Goal: Transaction & Acquisition: Book appointment/travel/reservation

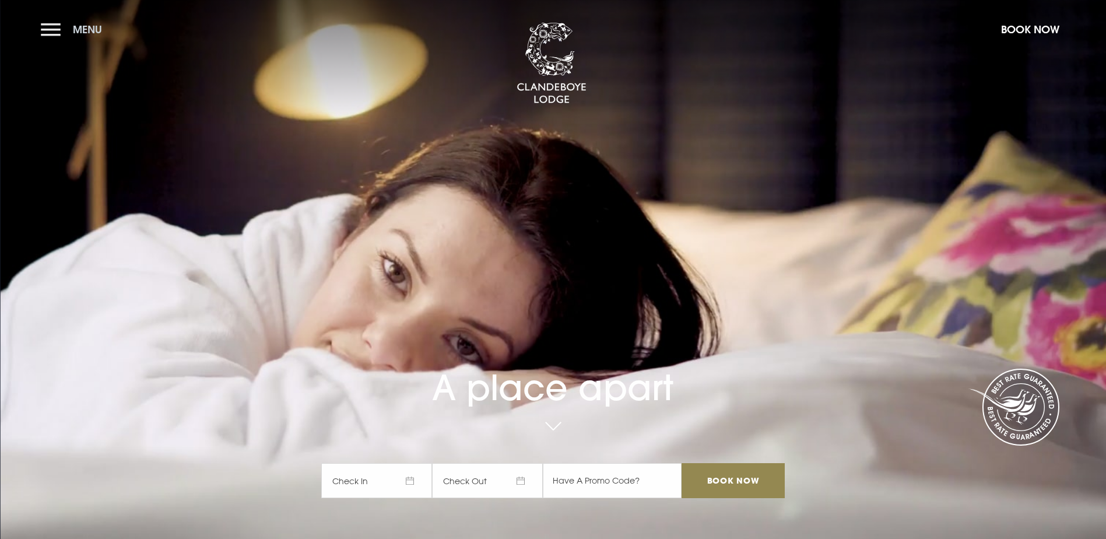
click at [54, 31] on button "Menu" at bounding box center [74, 29] width 67 height 25
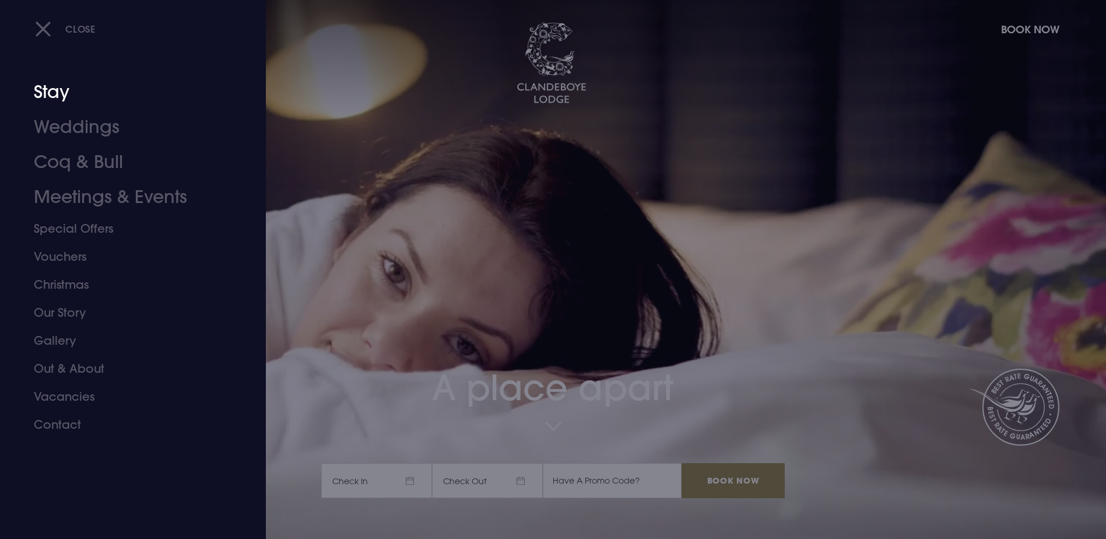
click at [60, 99] on link "Stay" at bounding box center [126, 92] width 184 height 35
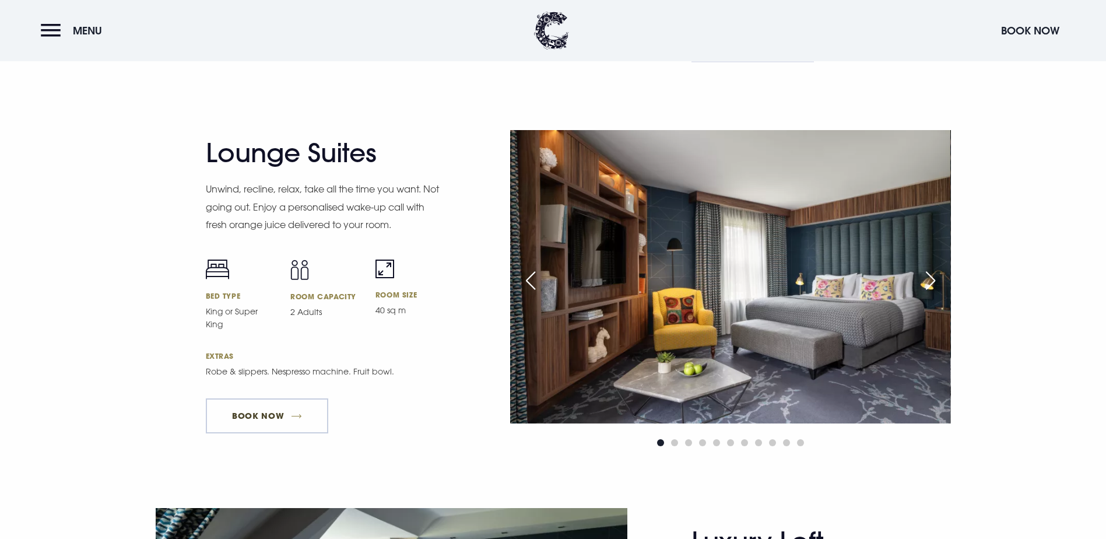
scroll to position [2256, 0]
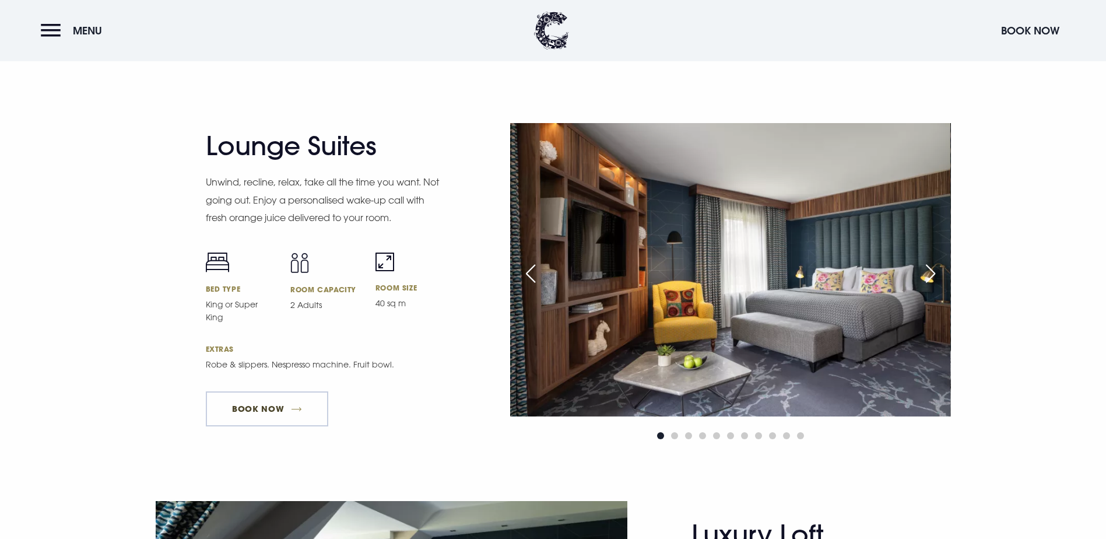
click at [254, 426] on link "Book Now" at bounding box center [267, 408] width 122 height 35
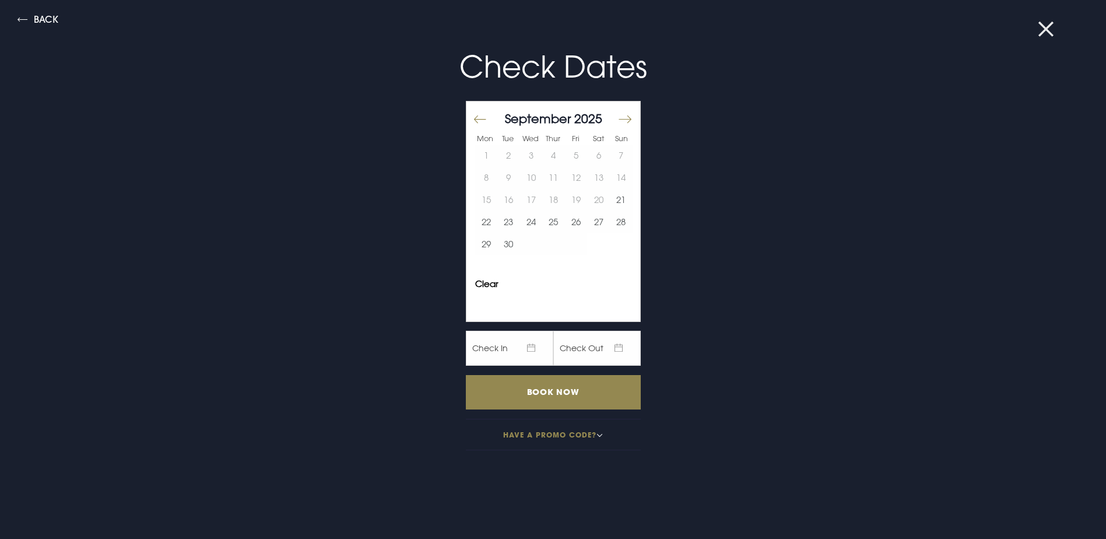
click at [1048, 33] on button at bounding box center [1053, 29] width 30 height 12
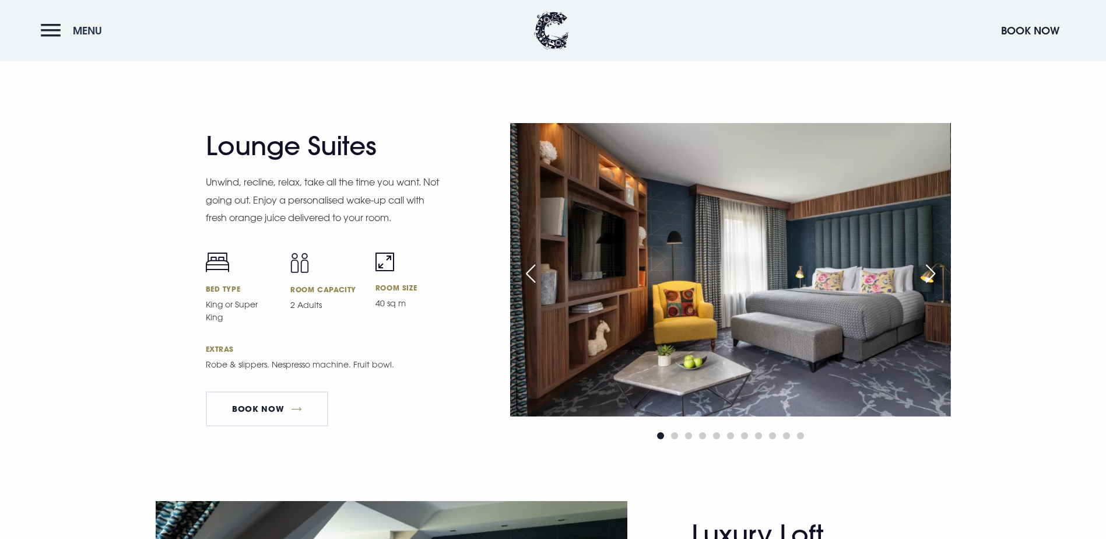
click at [50, 33] on button "Menu" at bounding box center [74, 30] width 67 height 25
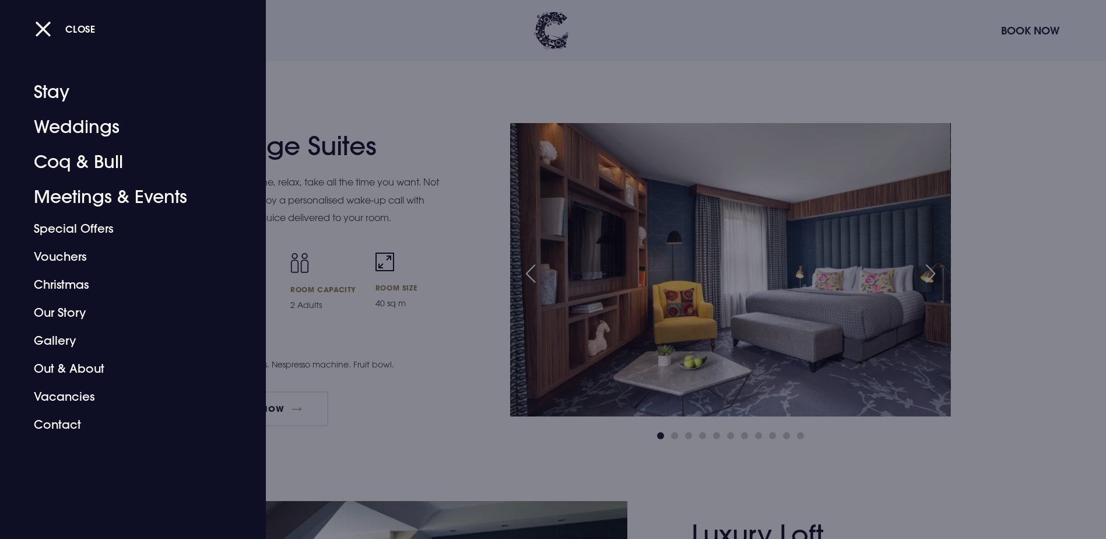
click at [452, 99] on div at bounding box center [553, 269] width 1106 height 539
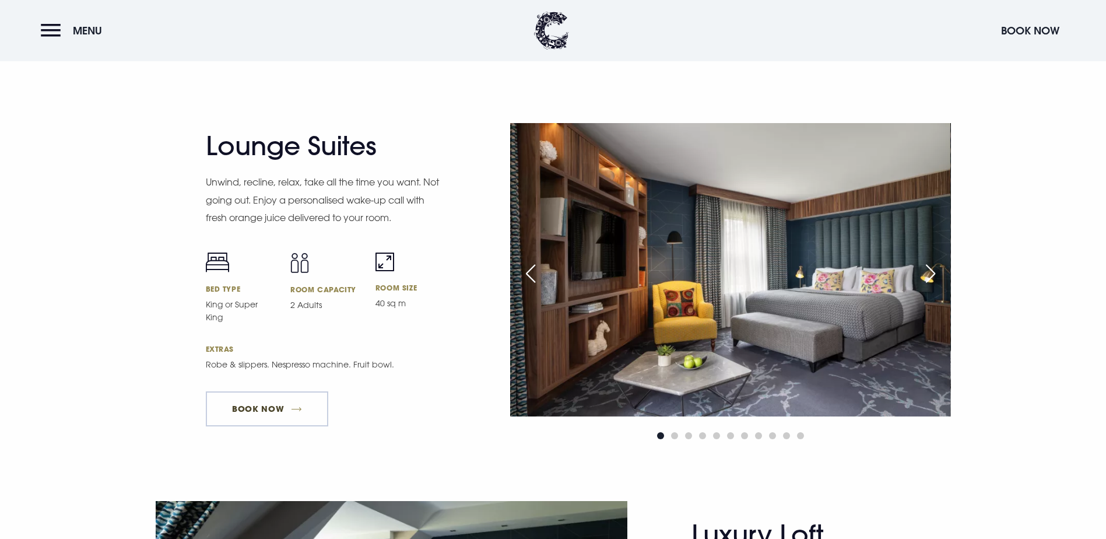
click at [260, 426] on link "Book Now" at bounding box center [267, 408] width 122 height 35
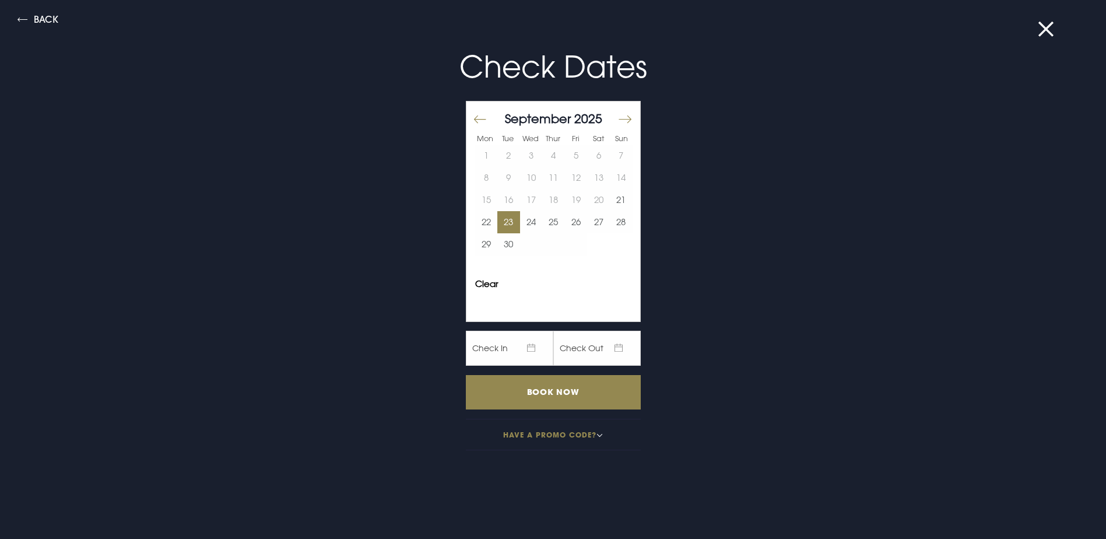
click at [498, 226] on button "23" at bounding box center [509, 222] width 23 height 22
click at [558, 392] on input "Book Now" at bounding box center [553, 392] width 175 height 34
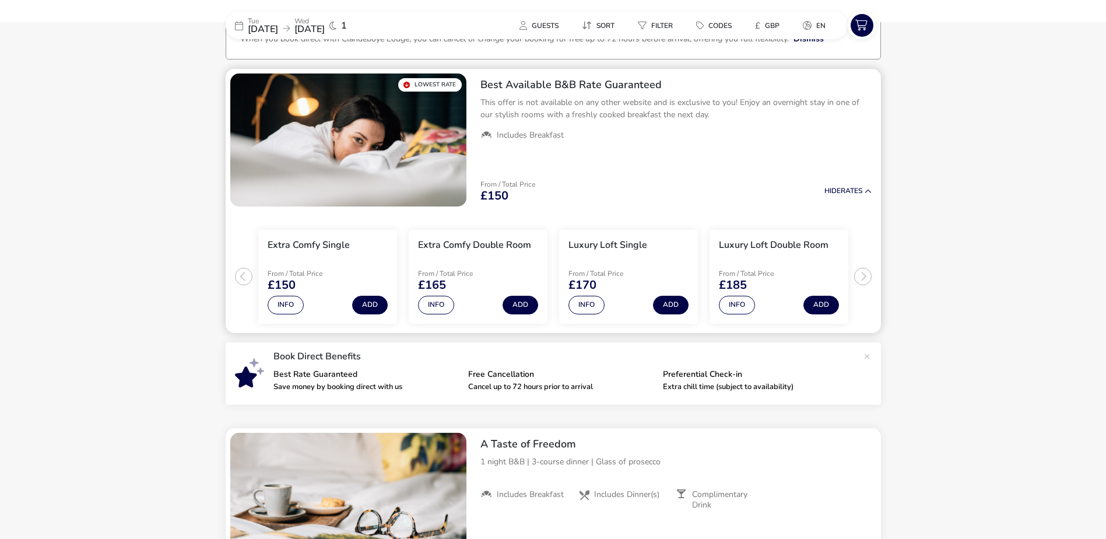
scroll to position [88, 0]
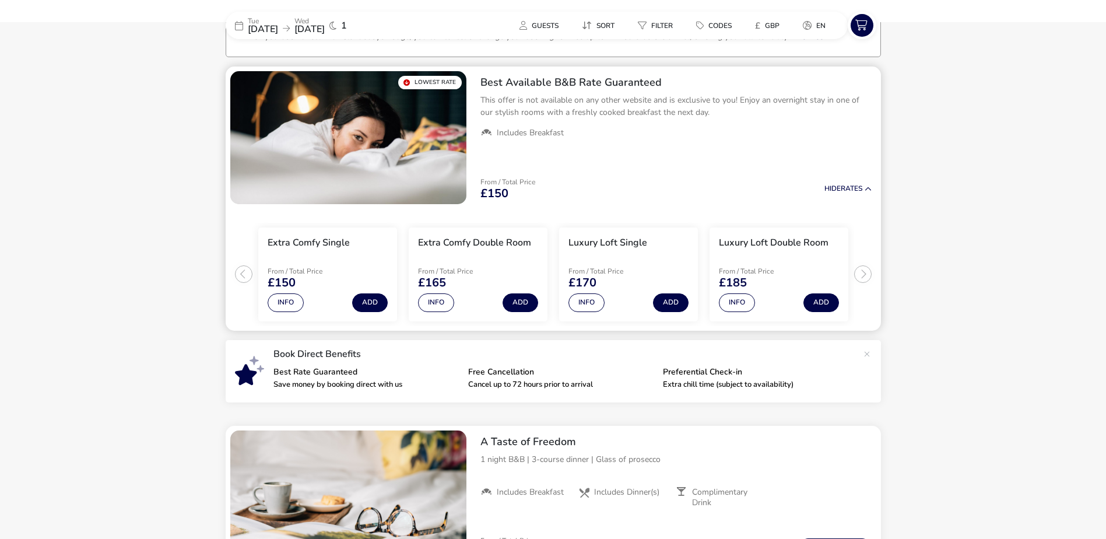
click at [870, 273] on ul "Extra Comfy Single From / Total Price £150 Info Add Extra Comfy Double Room Fro…" at bounding box center [554, 270] width 656 height 122
click at [865, 274] on ul "Extra Comfy Single From / Total Price £150 Info Add Extra Comfy Double Room Fro…" at bounding box center [554, 270] width 656 height 122
click at [860, 276] on ul "Extra Comfy Single From / Total Price £150 Info Add Extra Comfy Double Room Fro…" at bounding box center [554, 270] width 656 height 122
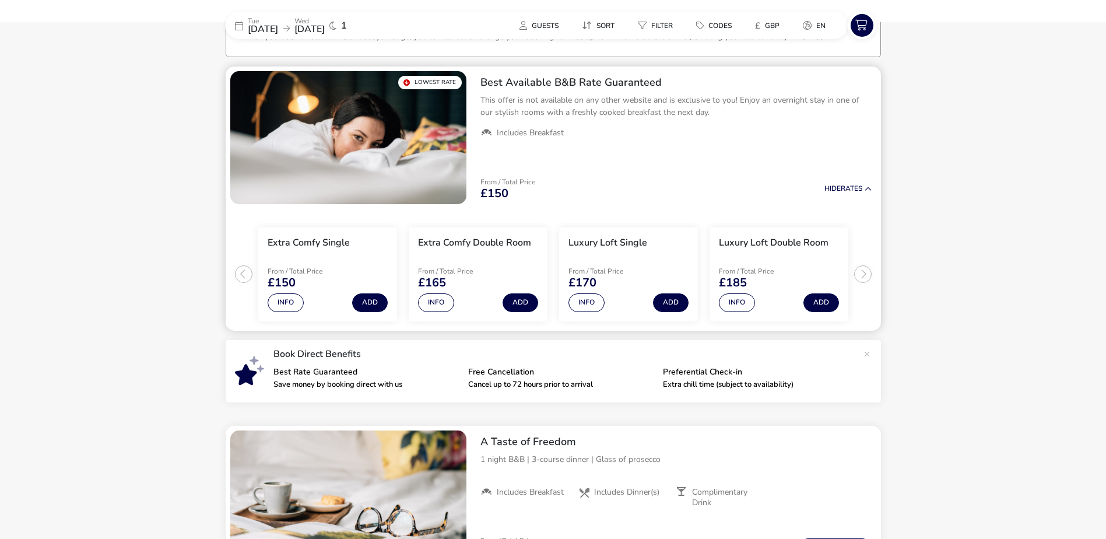
click at [860, 276] on ul "Extra Comfy Single From / Total Price £150 Info Add Extra Comfy Double Room Fro…" at bounding box center [554, 270] width 656 height 122
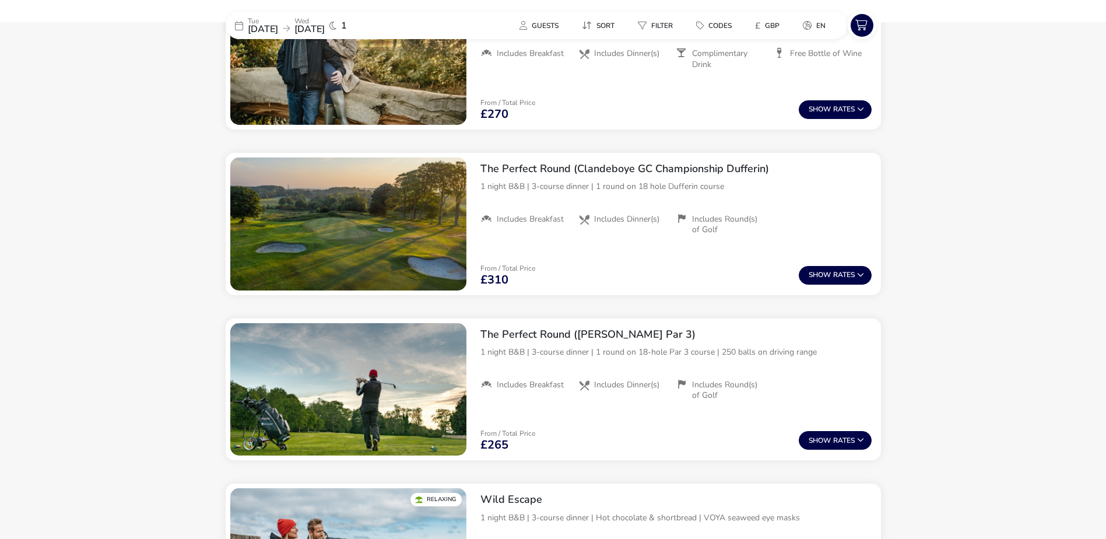
scroll to position [1021, 0]
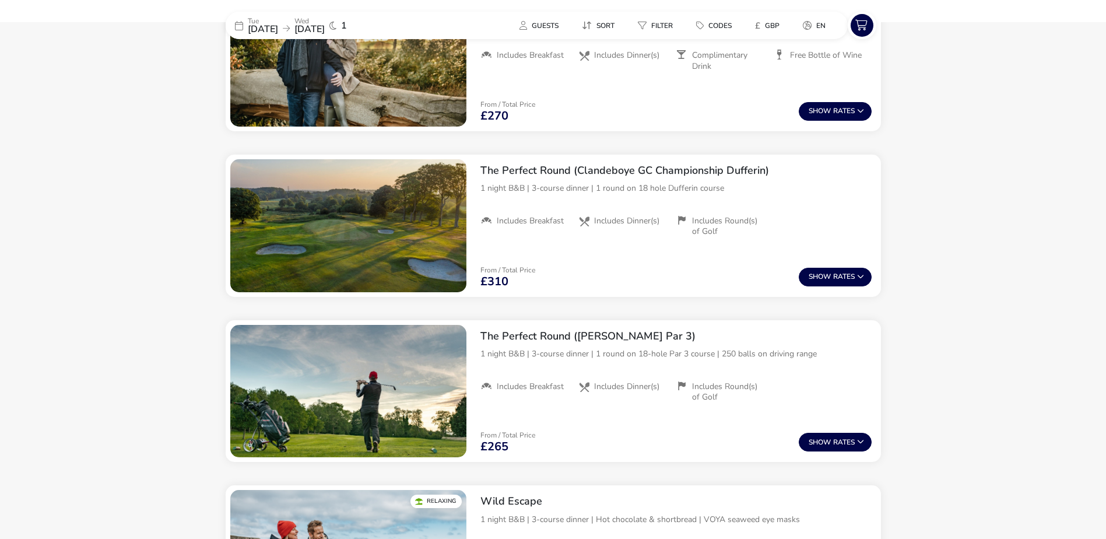
click at [1025, 218] on naf-accommodations-shell "Tue 23 Sep 2025 Wed 24 Sep 2025 1 Guests Sort Filter Codes £ GBP en Our Flexibl…" at bounding box center [553, 48] width 1106 height 1974
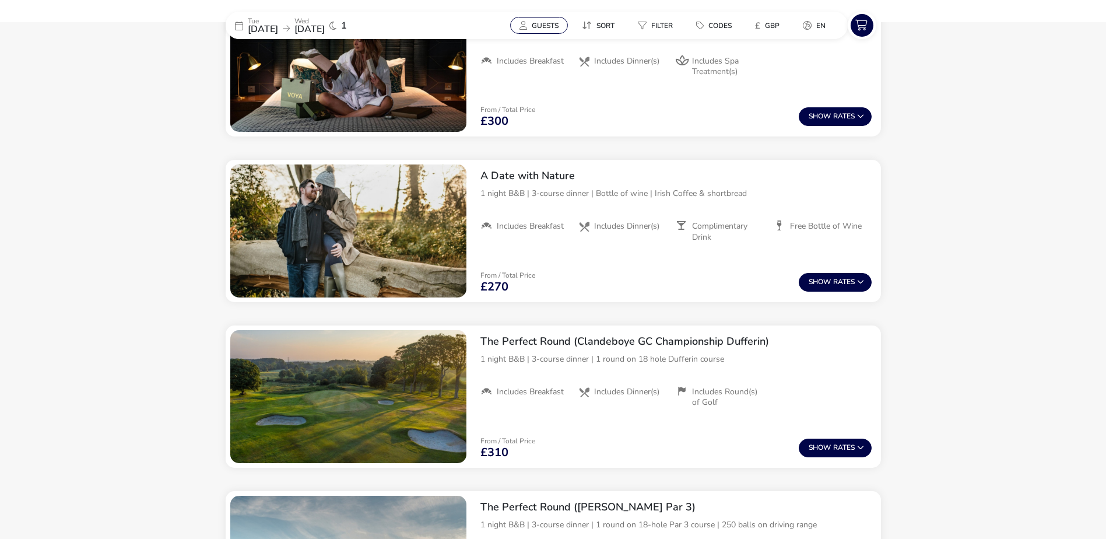
scroll to position [769, 0]
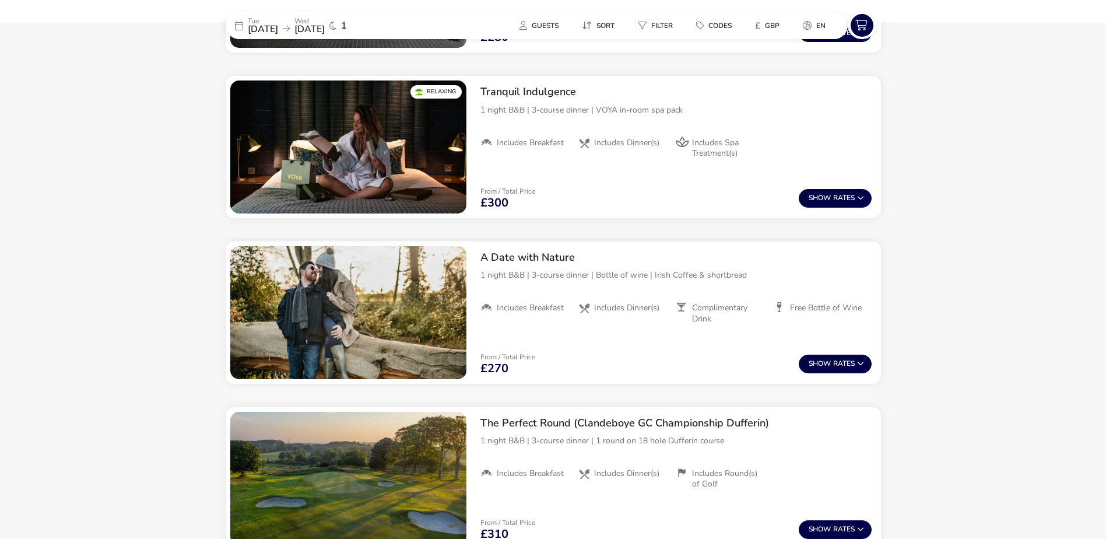
click at [260, 26] on span "23 Sep 2025" at bounding box center [263, 29] width 30 height 13
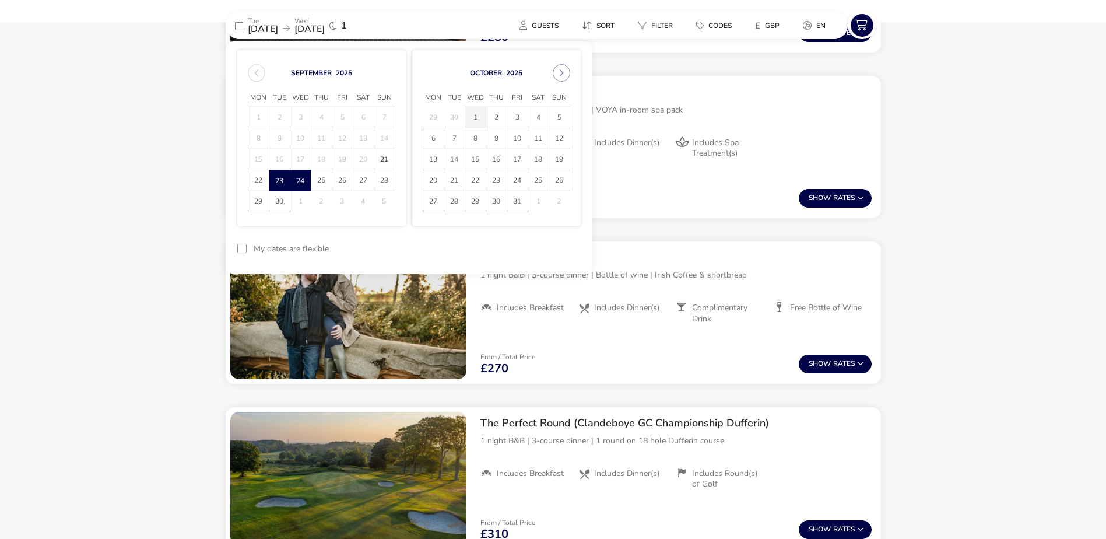
click at [477, 120] on span "1" at bounding box center [475, 117] width 20 height 20
click at [492, 118] on span "2" at bounding box center [496, 117] width 20 height 20
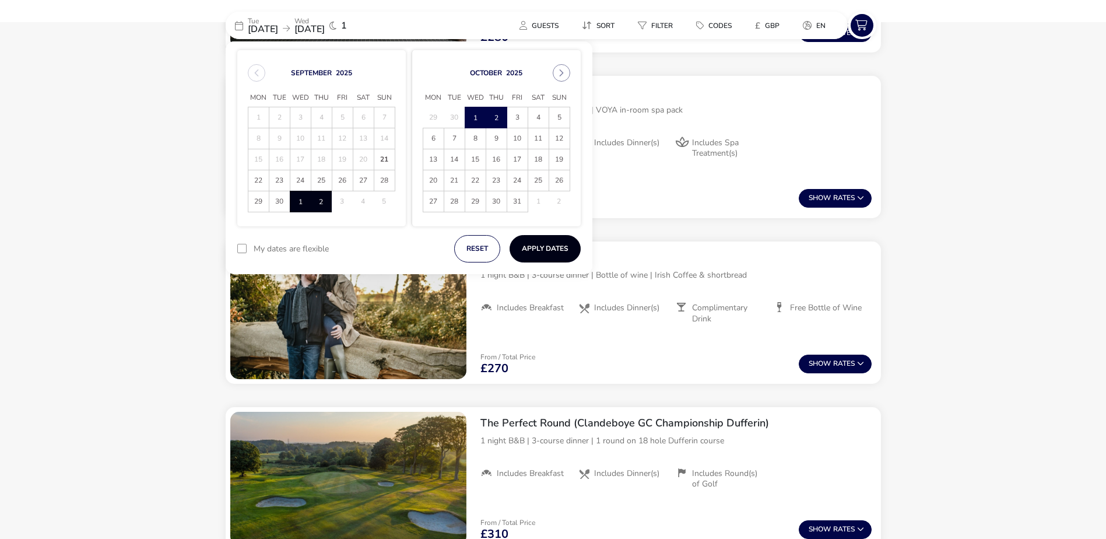
click at [522, 247] on button "Apply Dates" at bounding box center [545, 248] width 71 height 27
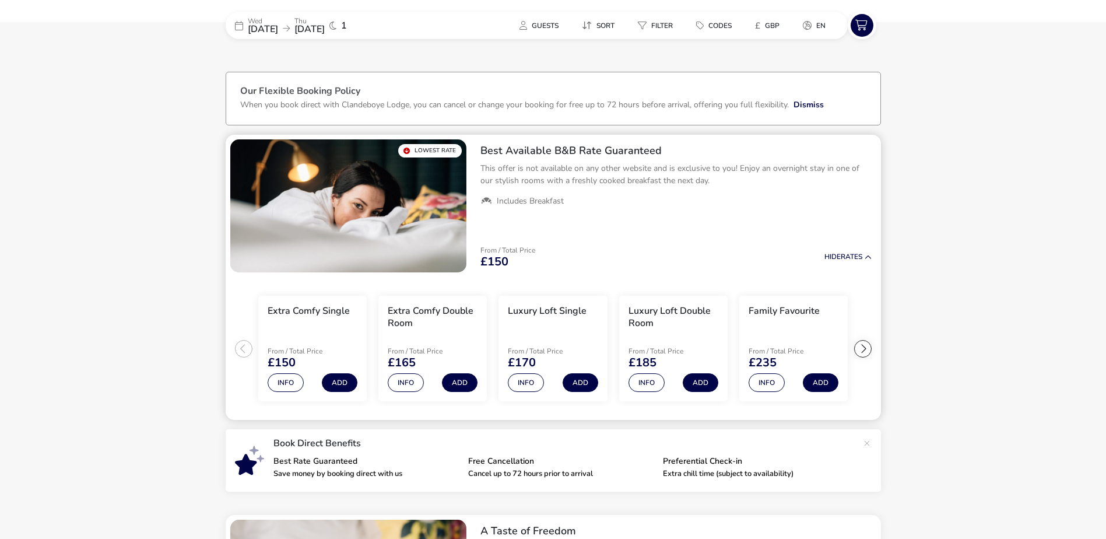
click at [844, 272] on div "Lowest Rate Best Available B&B Rate Guaranteed This offer is not available on a…" at bounding box center [554, 277] width 656 height 285
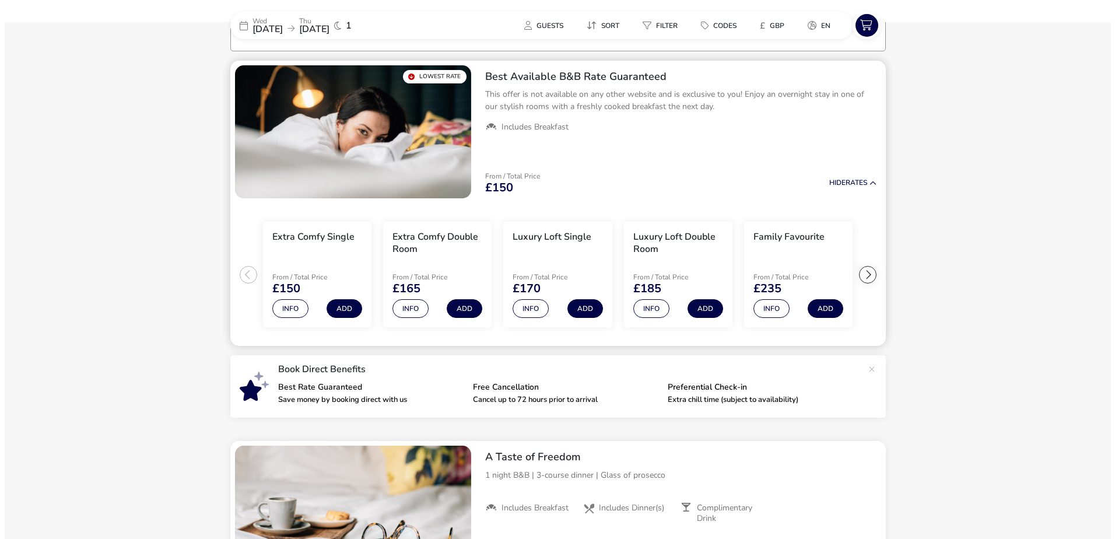
scroll to position [96, 0]
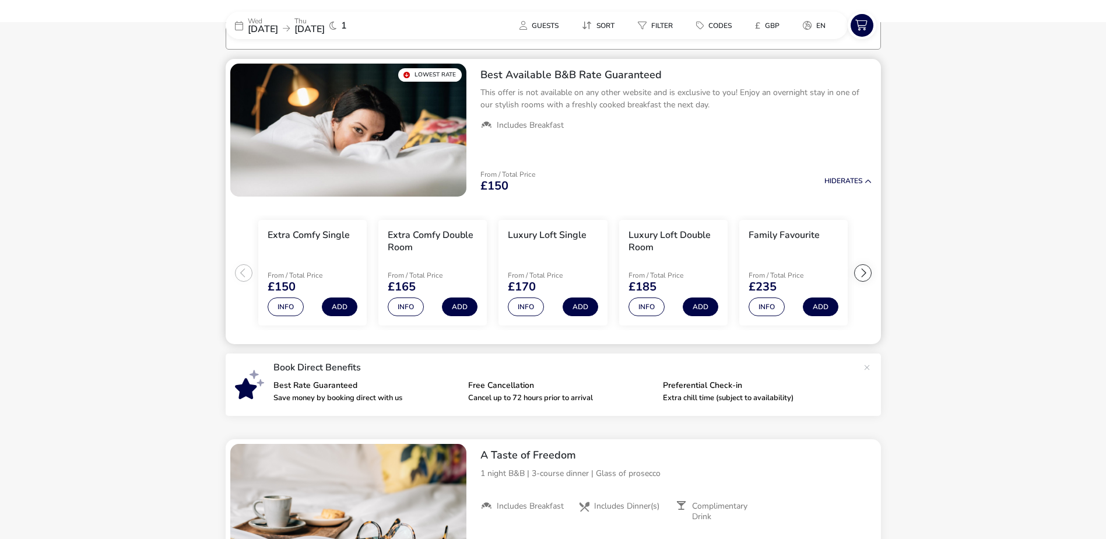
click at [859, 272] on div at bounding box center [863, 272] width 17 height 17
click at [701, 311] on button "Add" at bounding box center [701, 306] width 36 height 19
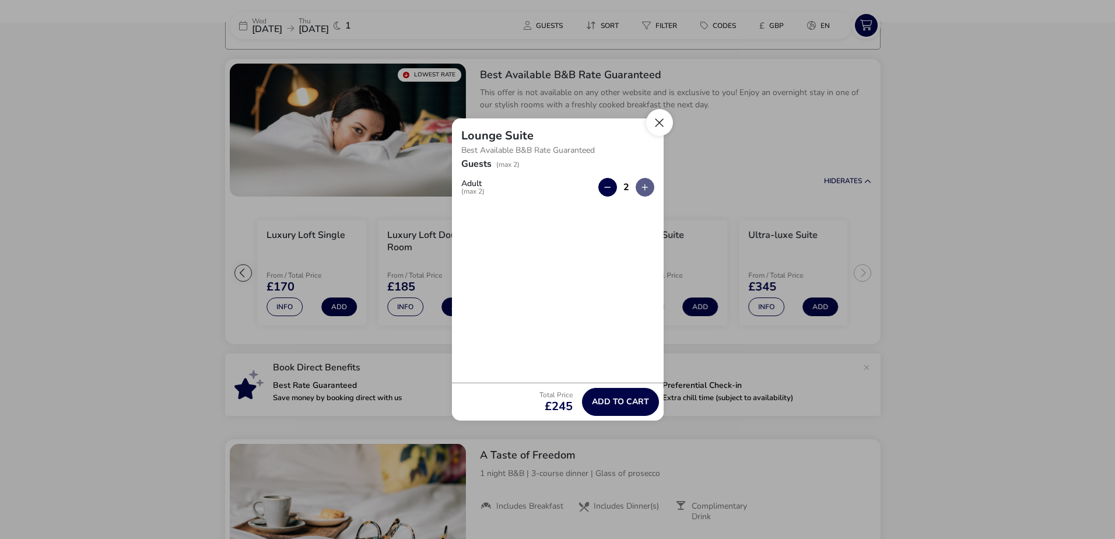
click at [659, 127] on button "Close" at bounding box center [659, 122] width 27 height 27
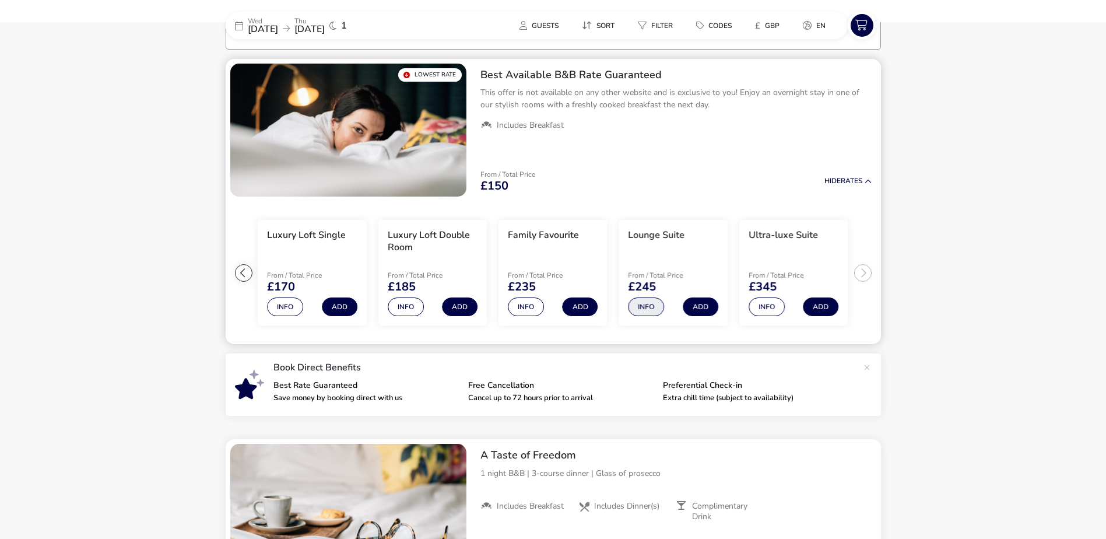
click at [642, 305] on button "Info" at bounding box center [647, 306] width 36 height 19
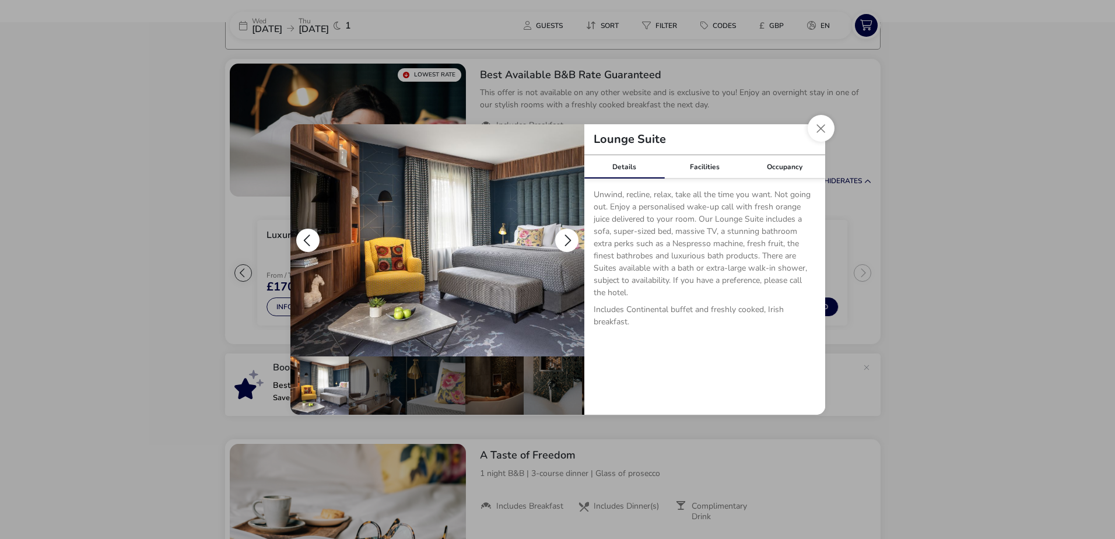
click at [563, 243] on button "details" at bounding box center [566, 240] width 23 height 23
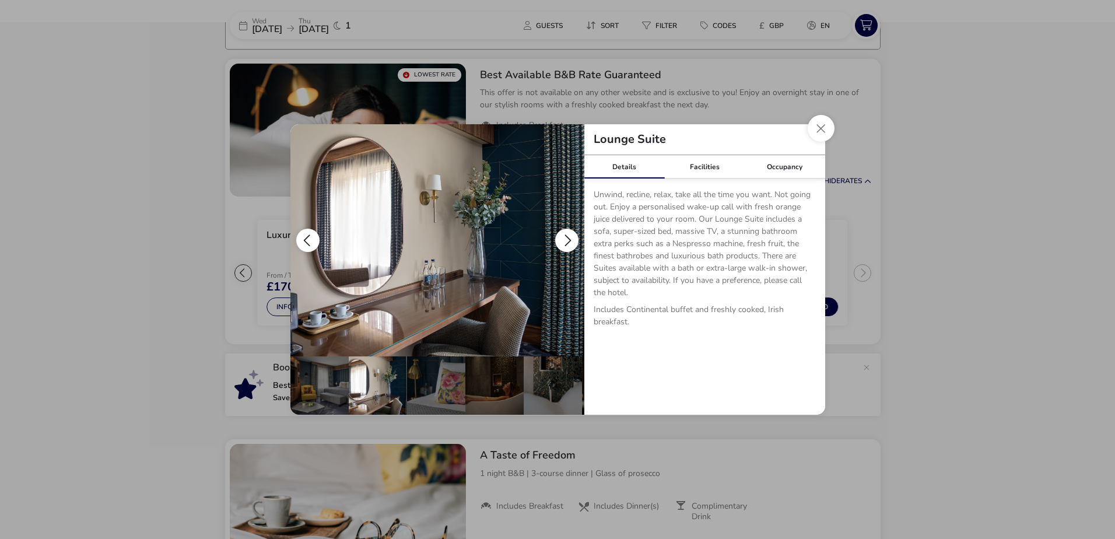
click at [563, 243] on button "details" at bounding box center [566, 240] width 23 height 23
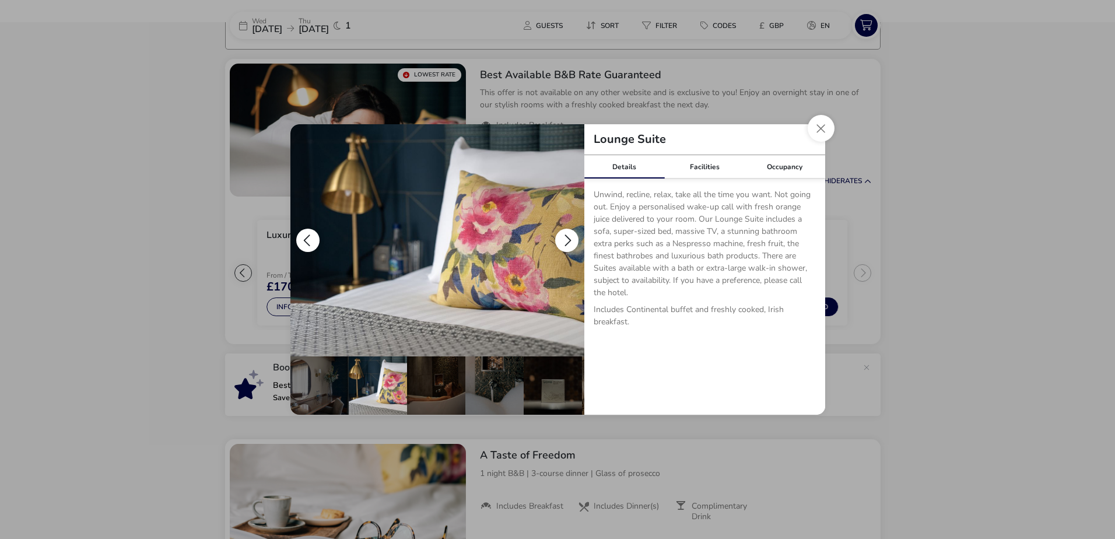
click at [563, 243] on button "details" at bounding box center [566, 240] width 23 height 23
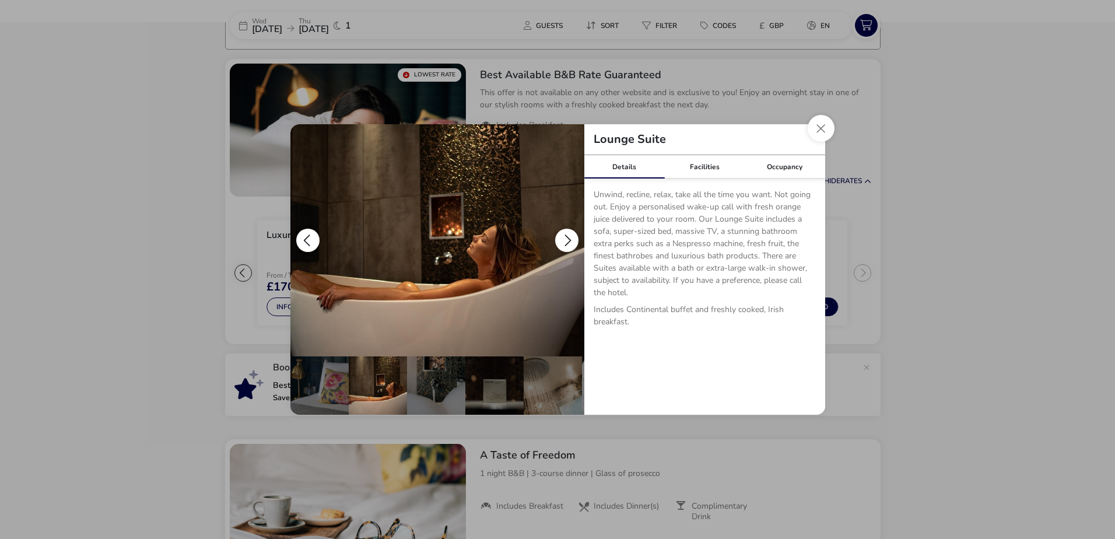
click at [563, 243] on button "details" at bounding box center [566, 240] width 23 height 23
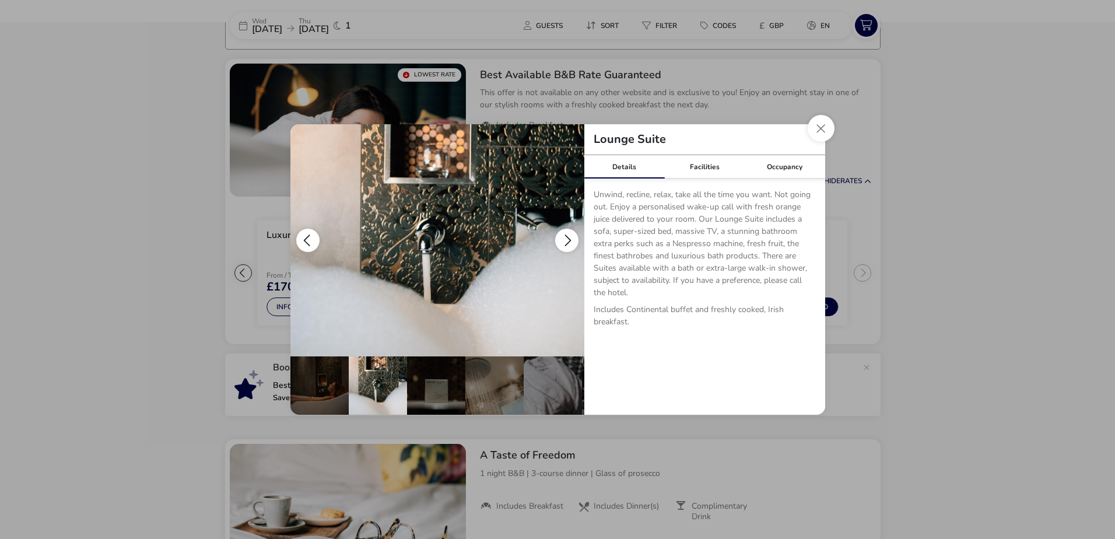
click at [302, 236] on button "details" at bounding box center [307, 240] width 23 height 23
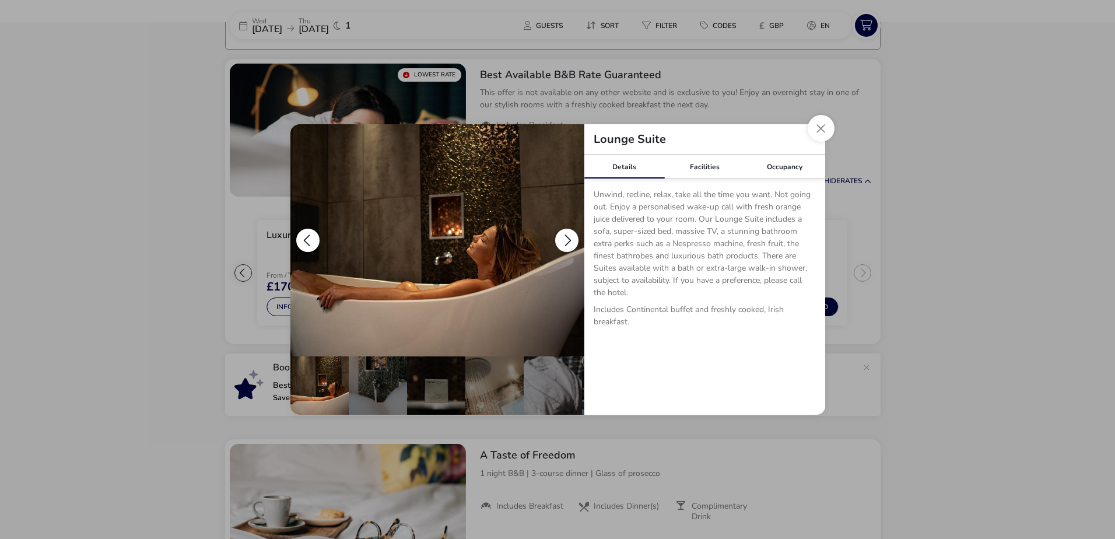
scroll to position [0, 117]
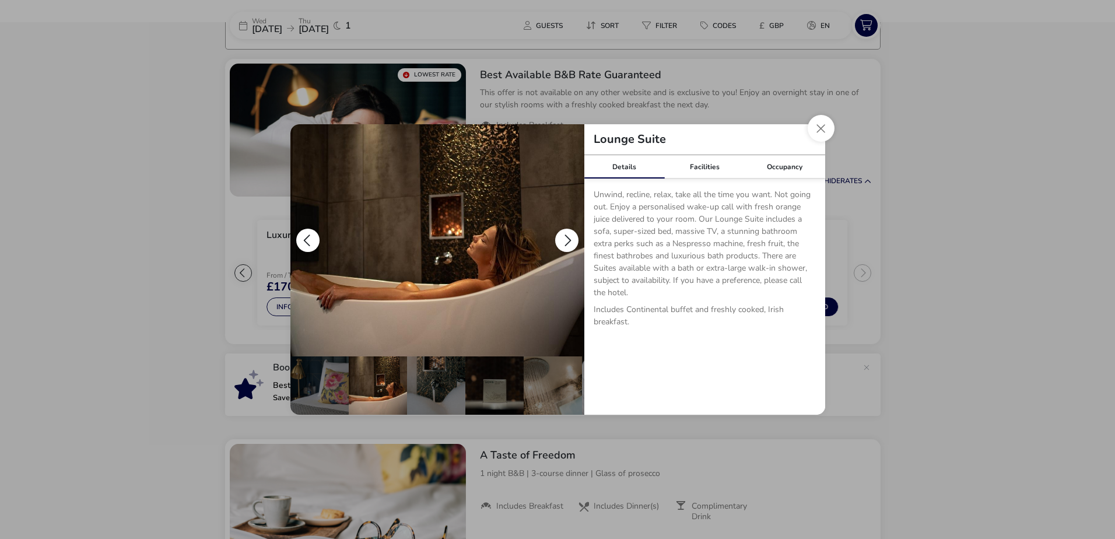
click at [567, 242] on button "details" at bounding box center [566, 240] width 23 height 23
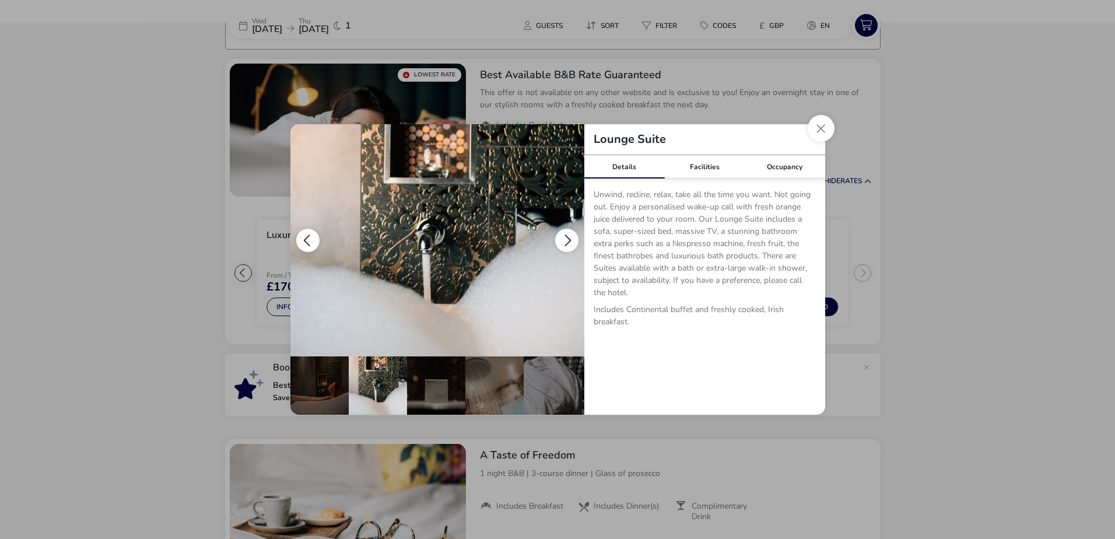
click at [567, 242] on button "details" at bounding box center [566, 240] width 23 height 23
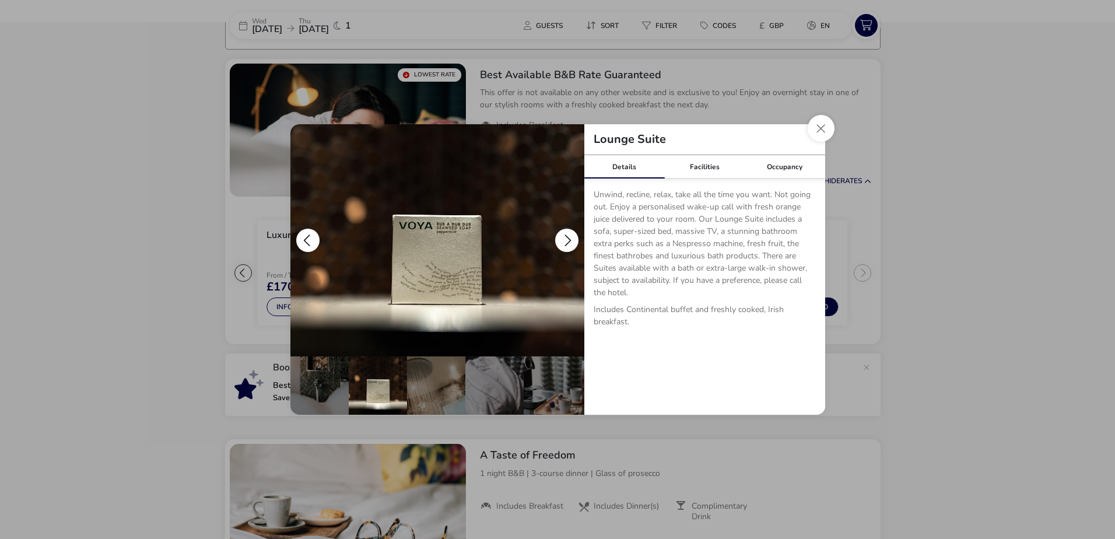
click at [567, 242] on button "details" at bounding box center [566, 240] width 23 height 23
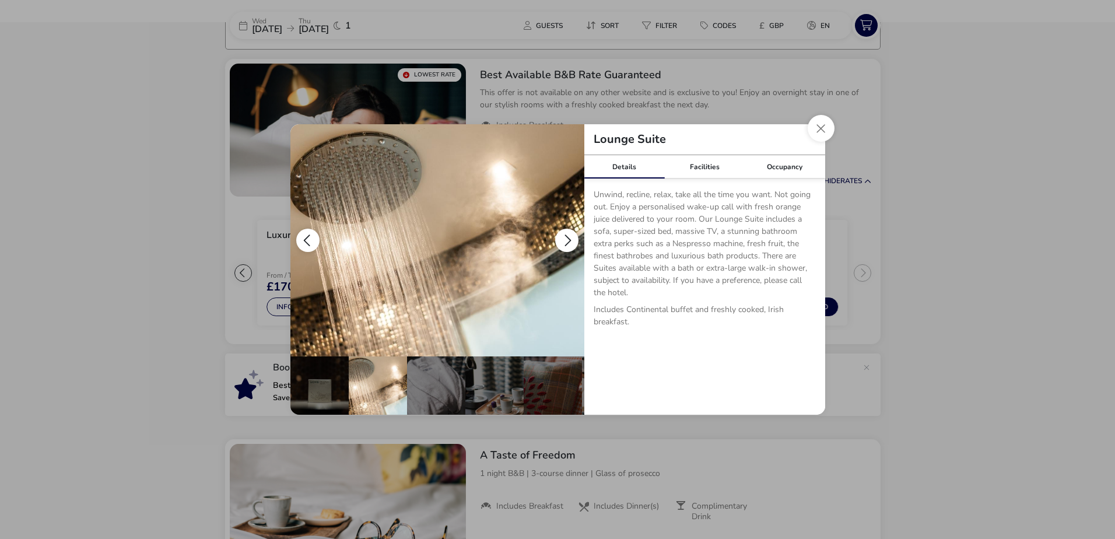
click at [567, 242] on button "details" at bounding box center [566, 240] width 23 height 23
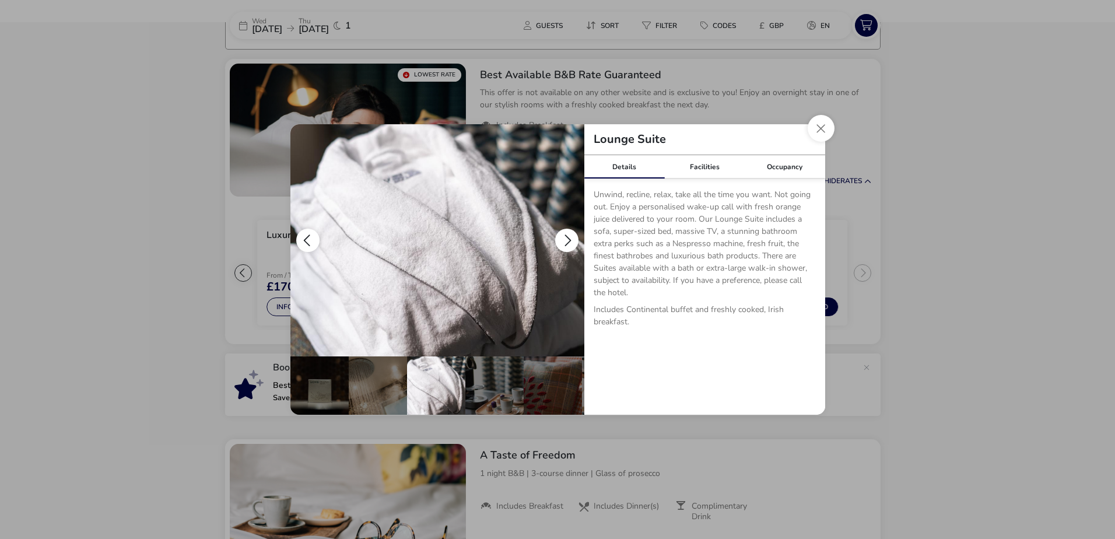
scroll to position [0, 348]
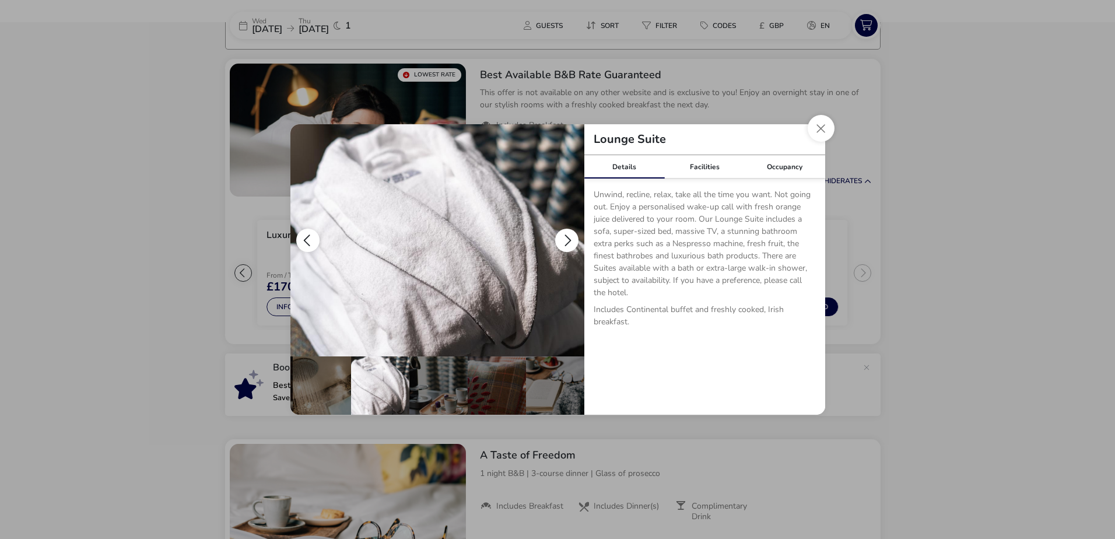
click at [567, 242] on button "details" at bounding box center [566, 240] width 23 height 23
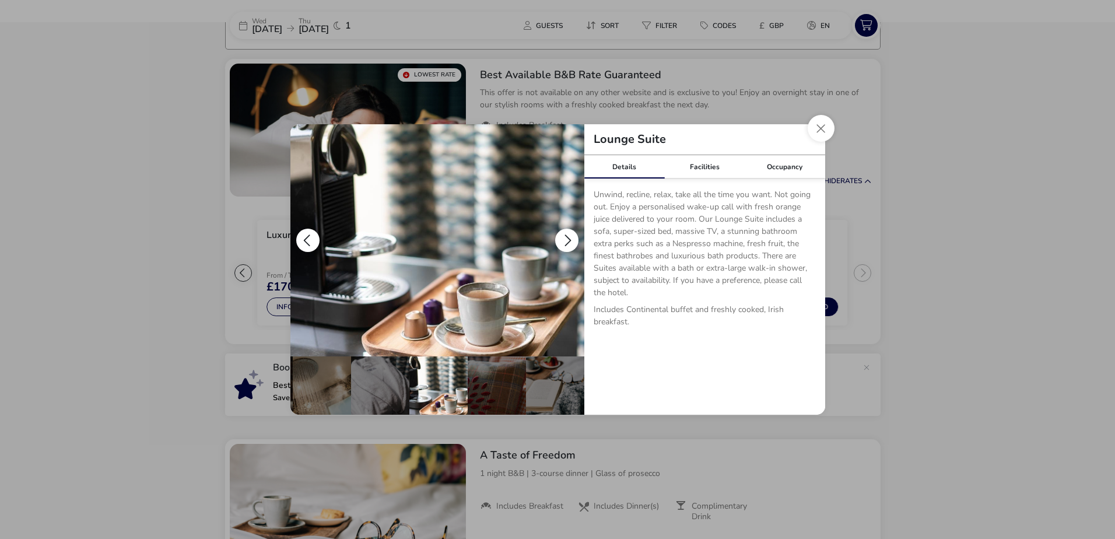
click at [567, 242] on button "details" at bounding box center [566, 240] width 23 height 23
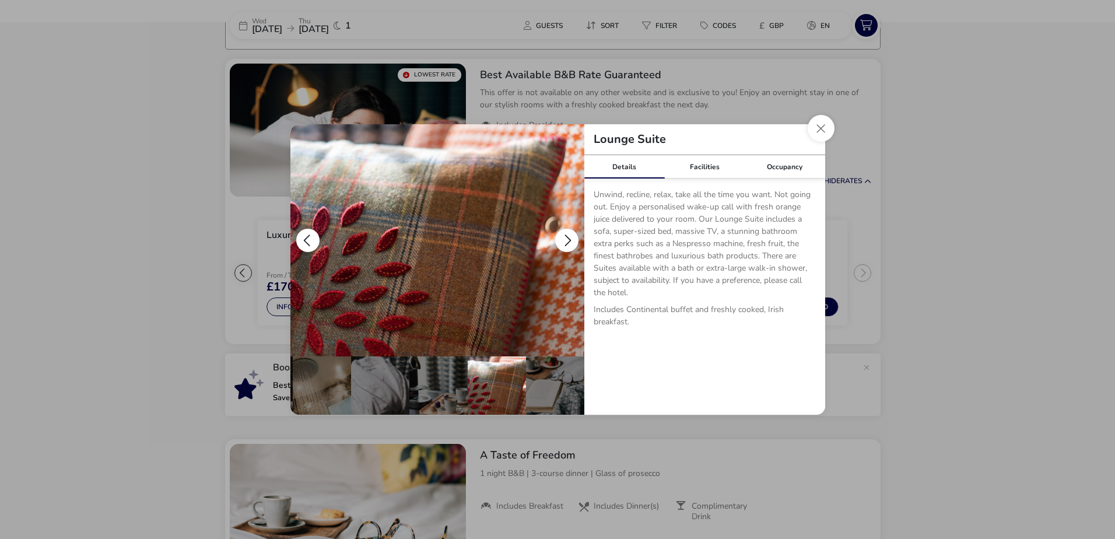
click at [567, 242] on button "details" at bounding box center [566, 240] width 23 height 23
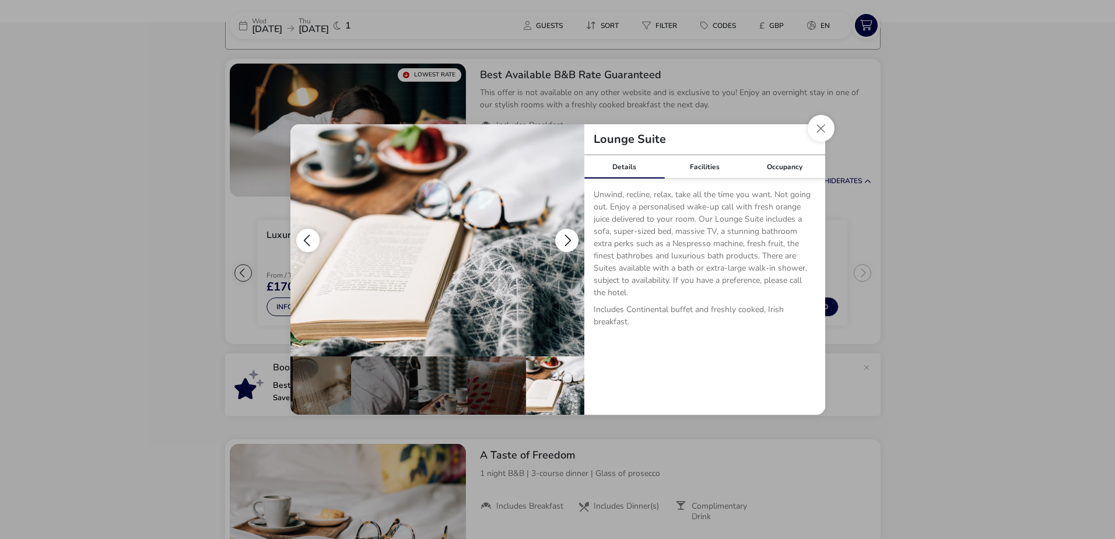
click at [567, 242] on button "details" at bounding box center [566, 240] width 23 height 23
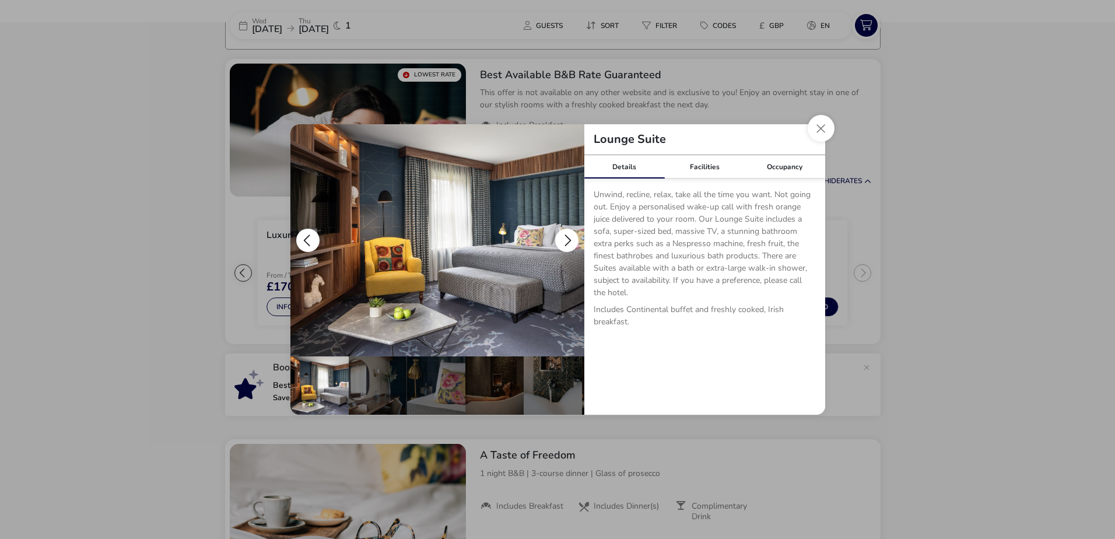
click at [567, 242] on button "details" at bounding box center [566, 240] width 23 height 23
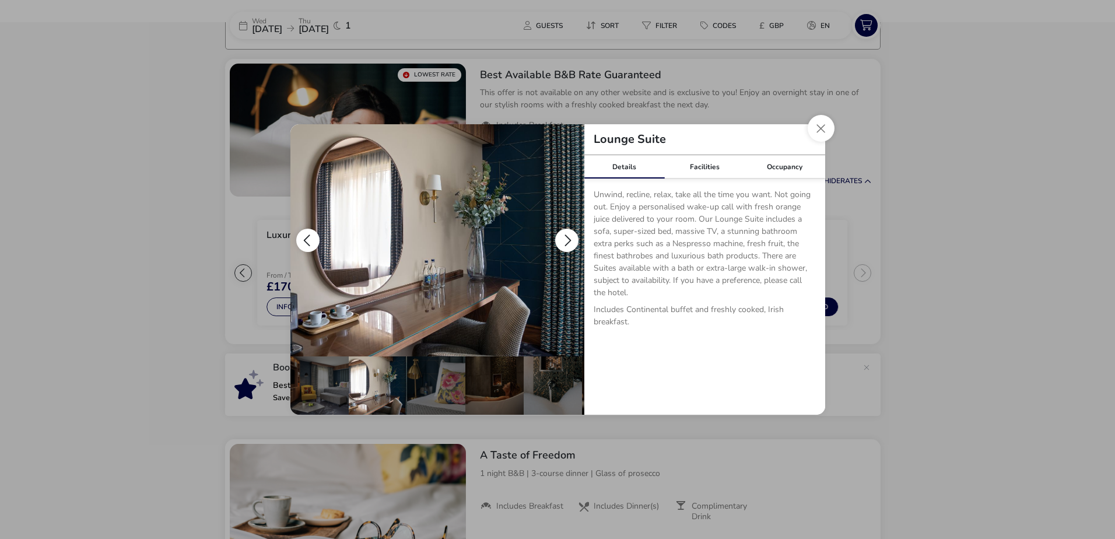
click at [567, 242] on button "details" at bounding box center [566, 240] width 23 height 23
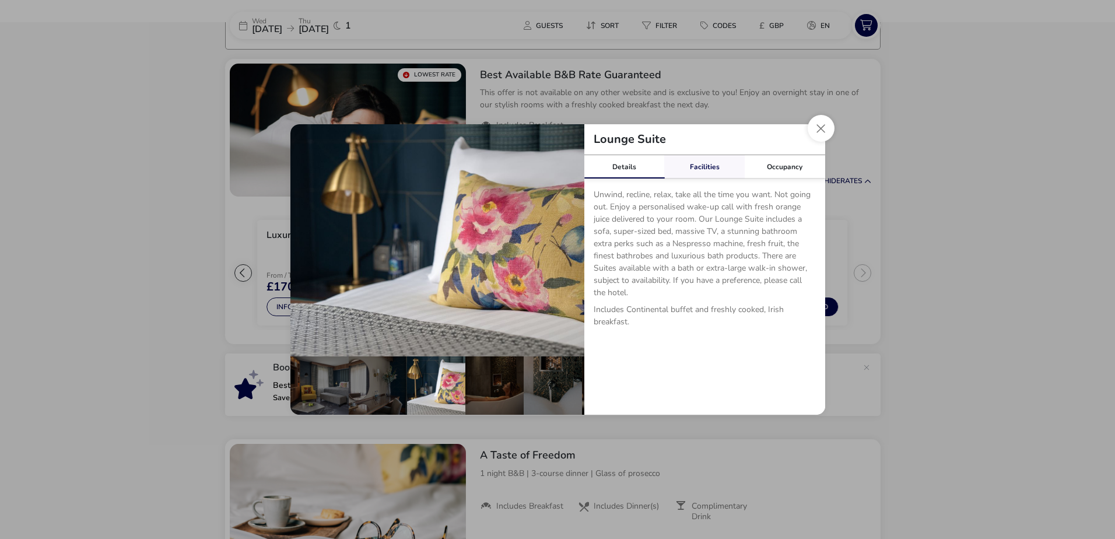
scroll to position [0, 58]
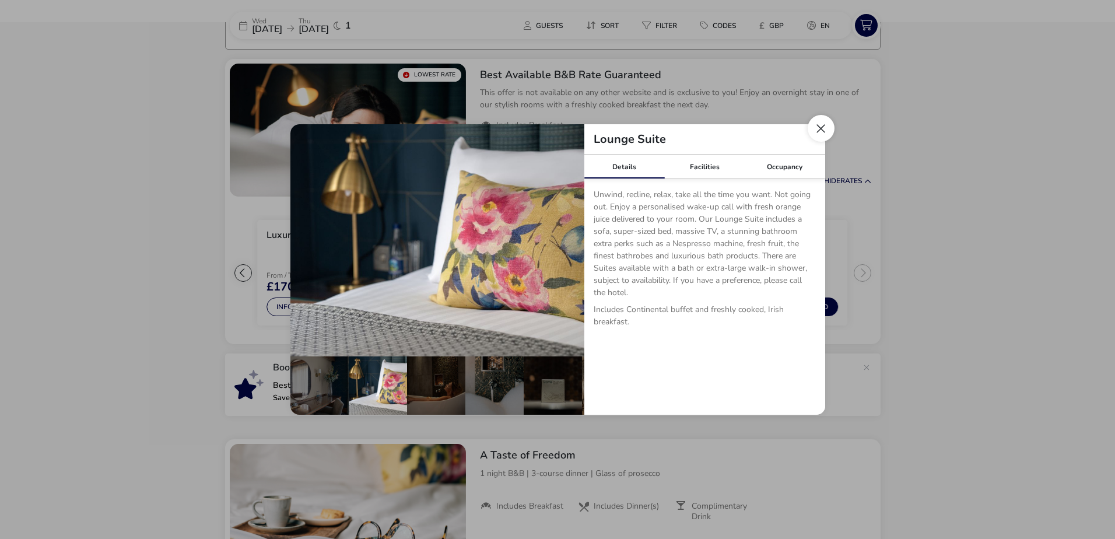
click at [815, 129] on button "Close dialog" at bounding box center [821, 128] width 27 height 27
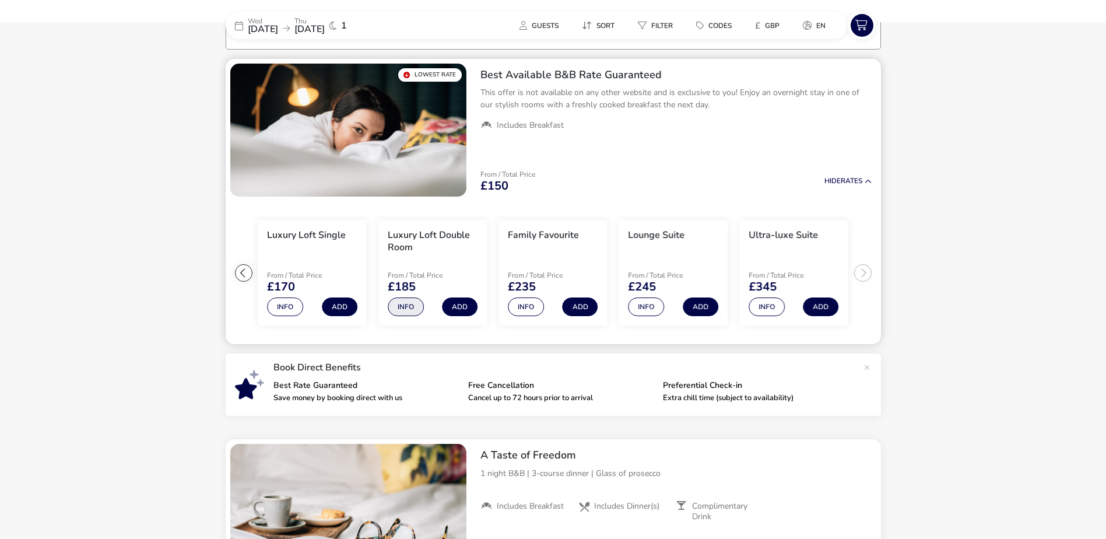
click at [407, 305] on button "Info" at bounding box center [406, 306] width 36 height 19
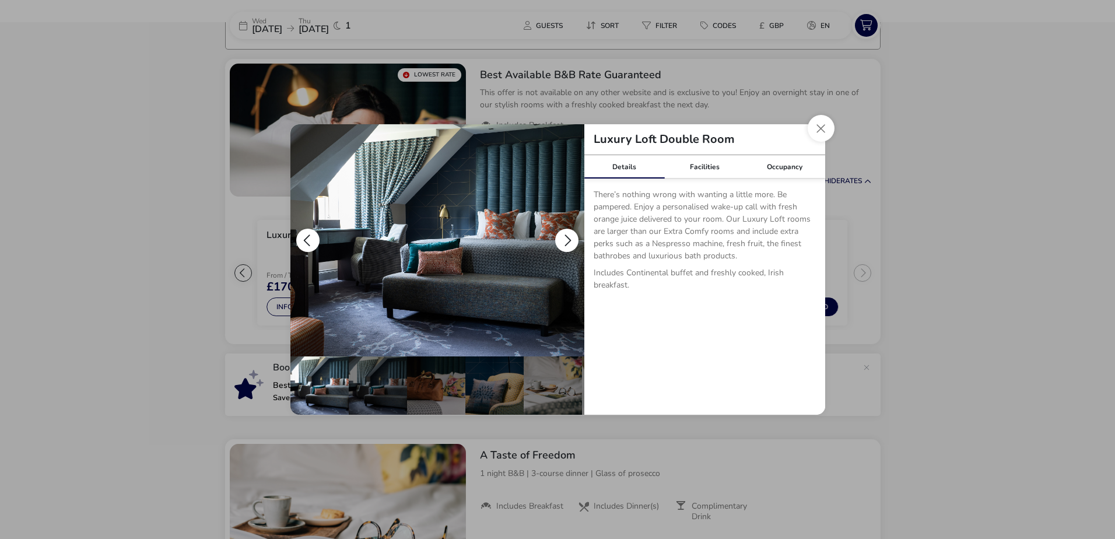
click at [563, 239] on button "details" at bounding box center [566, 240] width 23 height 23
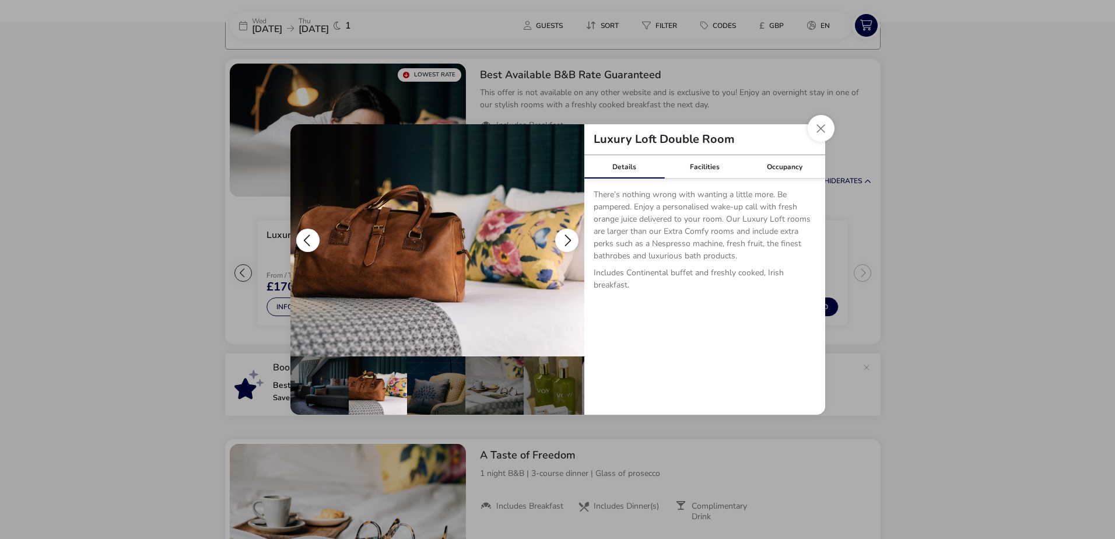
click at [563, 239] on button "details" at bounding box center [566, 240] width 23 height 23
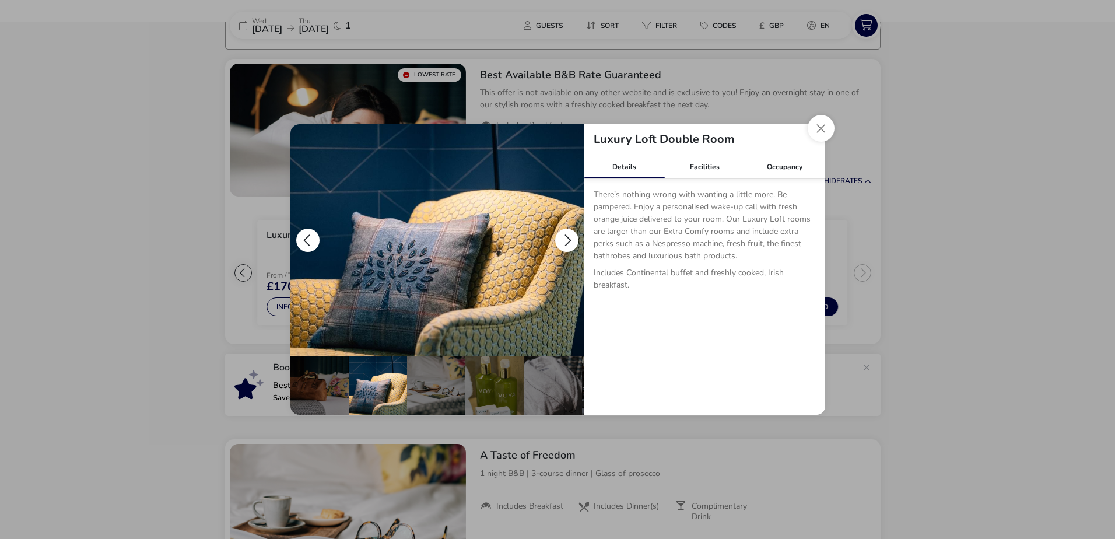
click at [563, 239] on button "details" at bounding box center [566, 240] width 23 height 23
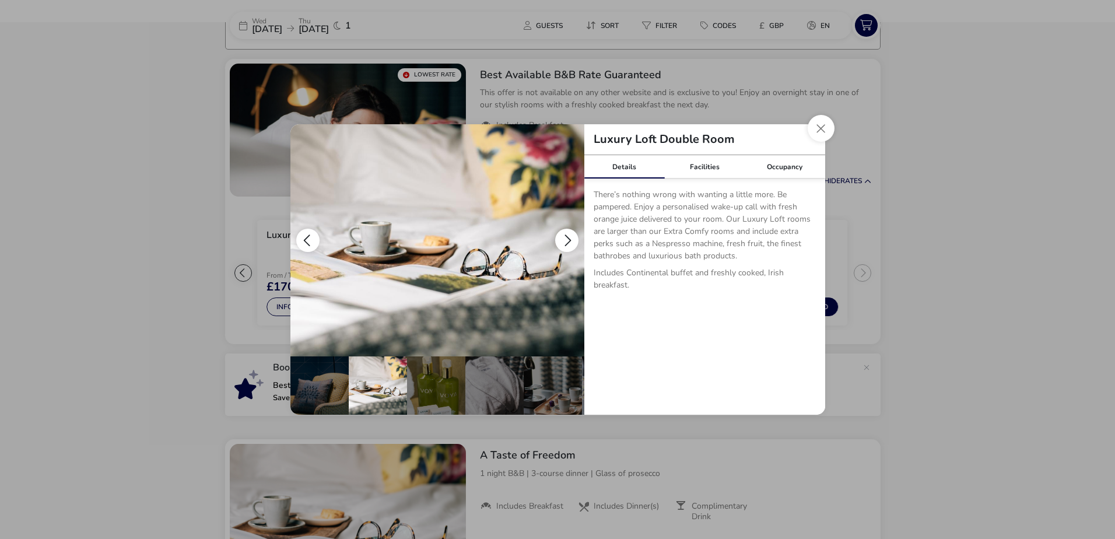
click at [563, 239] on button "details" at bounding box center [566, 240] width 23 height 23
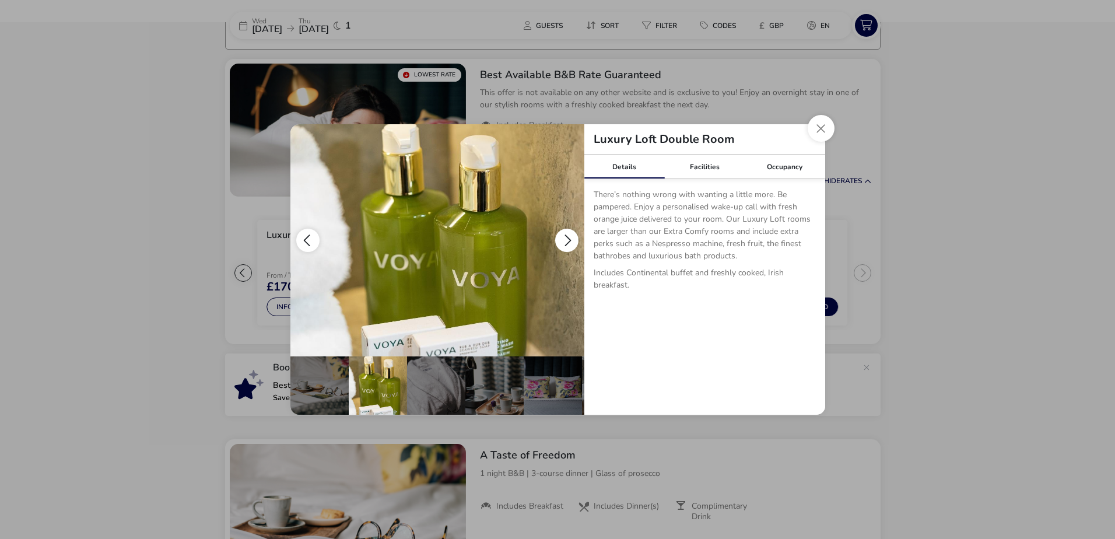
click at [563, 239] on button "details" at bounding box center [566, 240] width 23 height 23
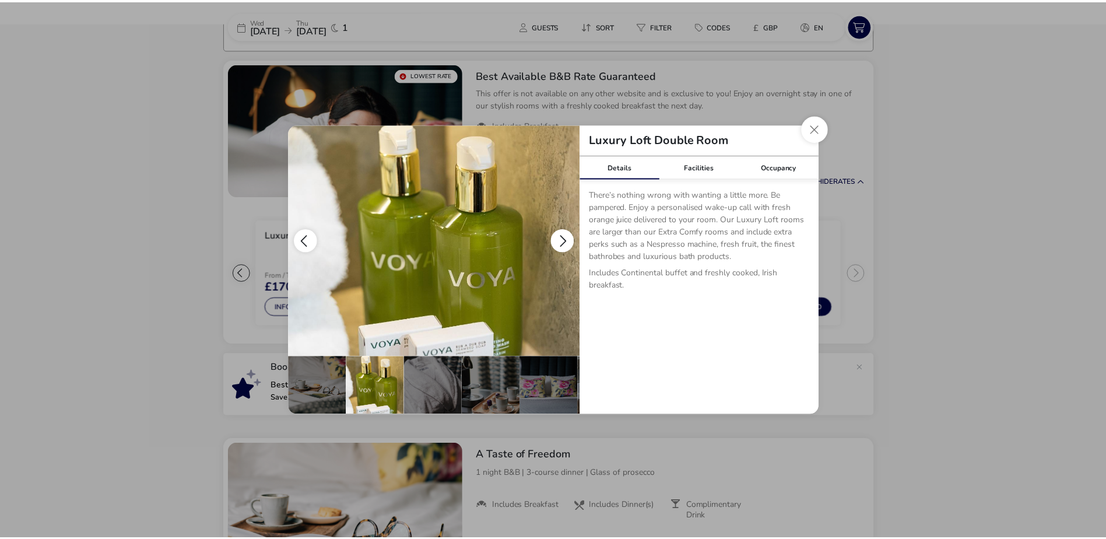
scroll to position [0, 289]
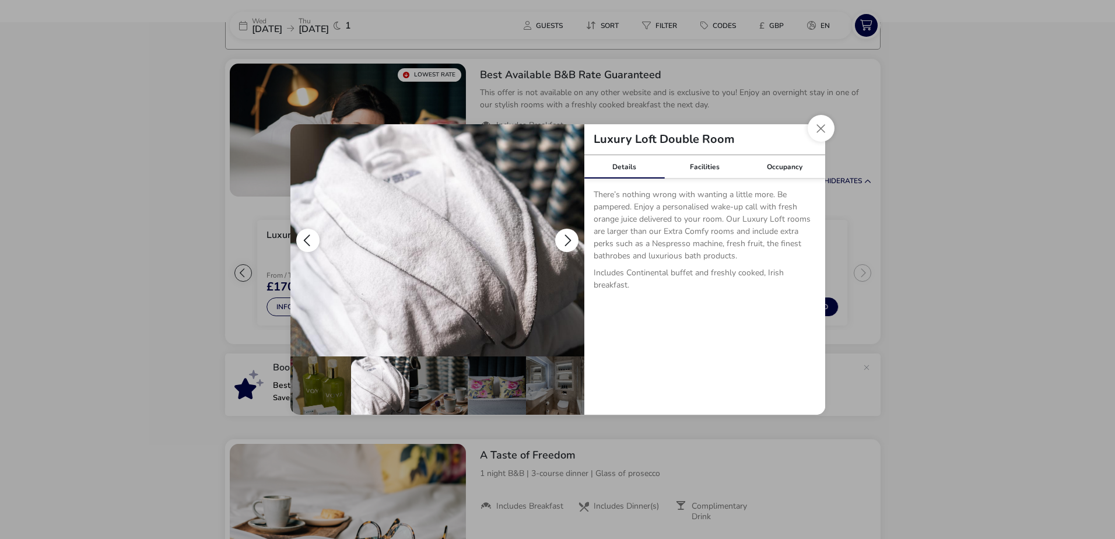
click at [563, 239] on button "details" at bounding box center [566, 240] width 23 height 23
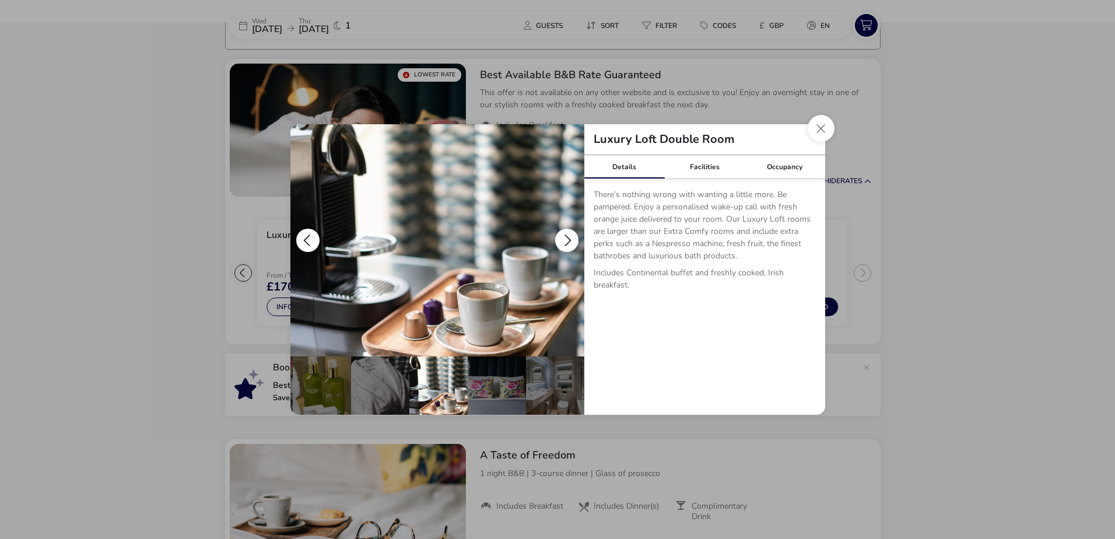
click at [563, 239] on button "details" at bounding box center [566, 240] width 23 height 23
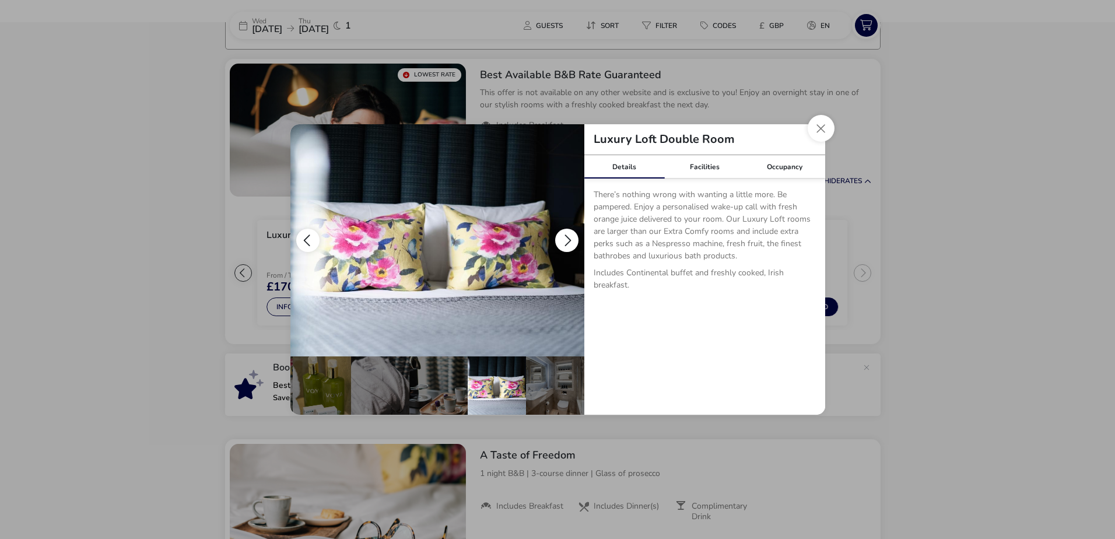
click at [563, 239] on button "details" at bounding box center [566, 240] width 23 height 23
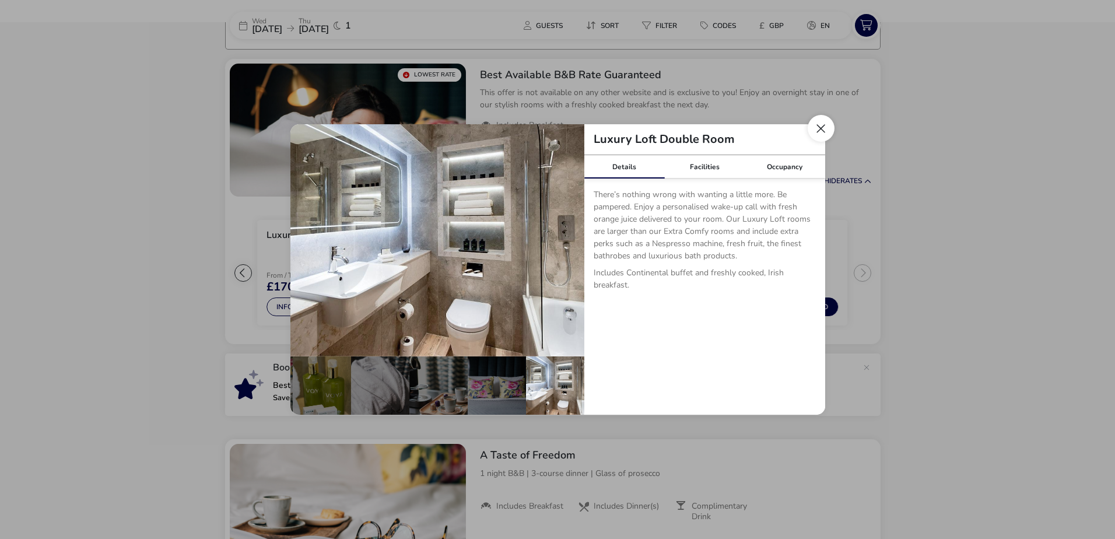
click at [810, 130] on button "Close dialog" at bounding box center [821, 128] width 27 height 27
